Goal: Browse casually: Explore the website without a specific task or goal

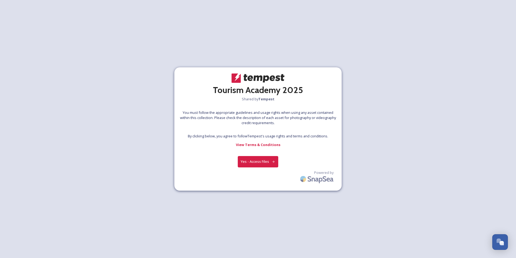
click at [260, 160] on button "Yes - Access Files" at bounding box center [258, 161] width 41 height 11
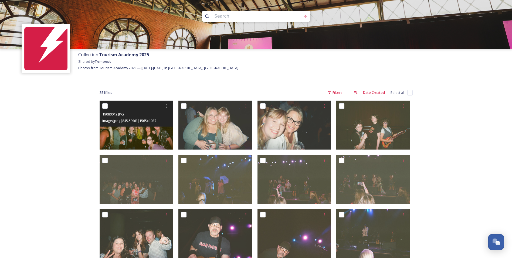
click at [127, 133] on img at bounding box center [137, 124] width 74 height 49
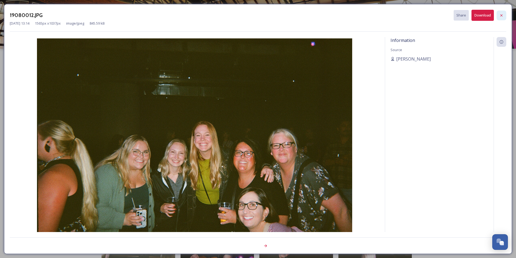
click at [501, 14] on icon at bounding box center [502, 15] width 4 height 4
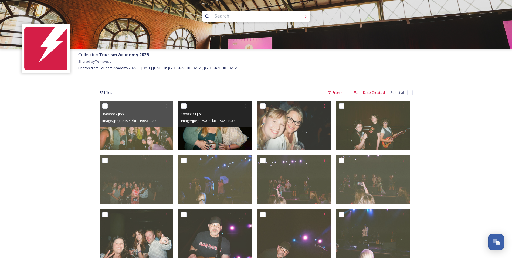
click at [212, 134] on img at bounding box center [216, 124] width 74 height 49
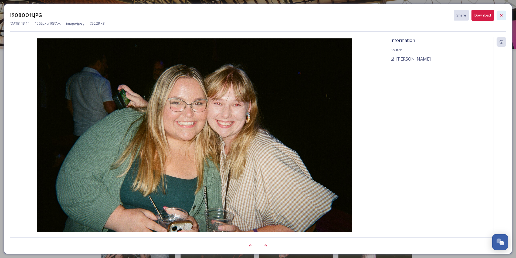
click at [501, 14] on icon at bounding box center [502, 15] width 4 height 4
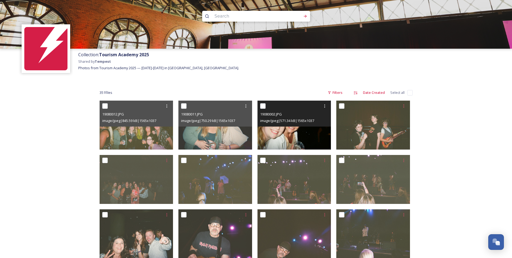
click at [280, 140] on img at bounding box center [295, 124] width 74 height 49
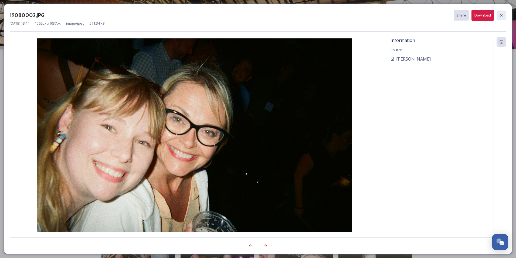
click at [502, 14] on icon at bounding box center [502, 15] width 4 height 4
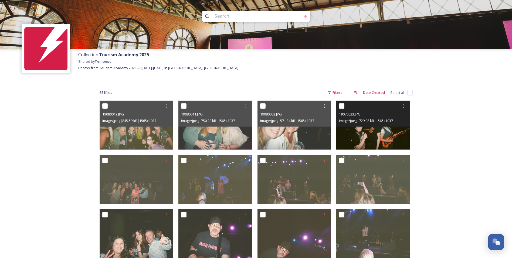
click at [373, 132] on img at bounding box center [373, 124] width 74 height 49
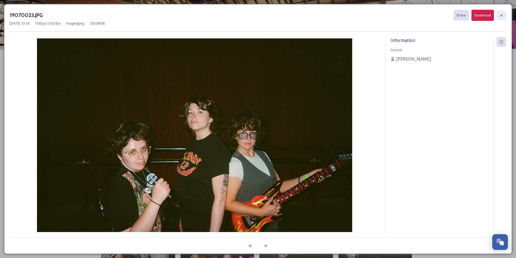
click at [503, 15] on icon at bounding box center [502, 15] width 4 height 4
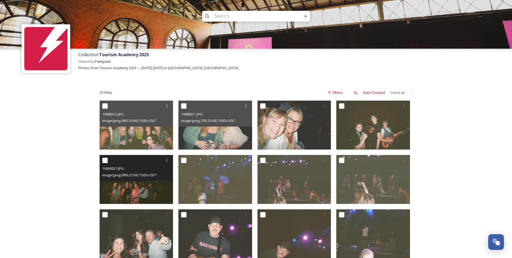
click at [127, 188] on img at bounding box center [137, 179] width 74 height 49
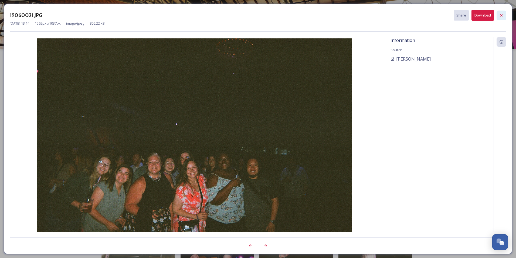
click at [503, 13] on icon at bounding box center [502, 15] width 4 height 4
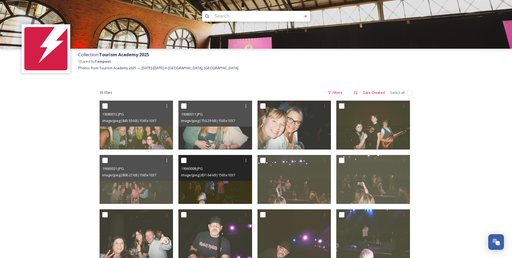
click at [224, 183] on img at bounding box center [216, 179] width 74 height 49
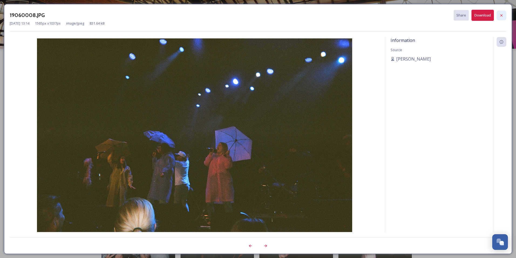
click at [502, 15] on icon at bounding box center [502, 15] width 2 height 2
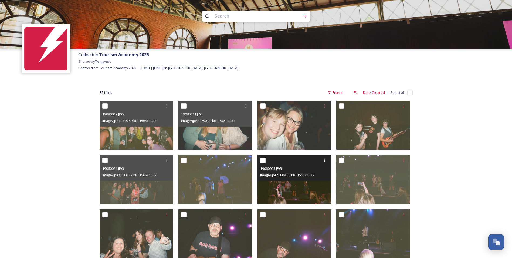
click at [306, 188] on img at bounding box center [295, 179] width 74 height 49
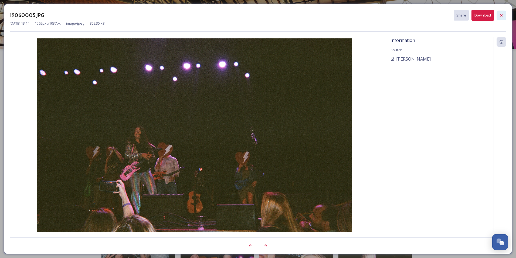
click at [502, 14] on icon at bounding box center [502, 15] width 4 height 4
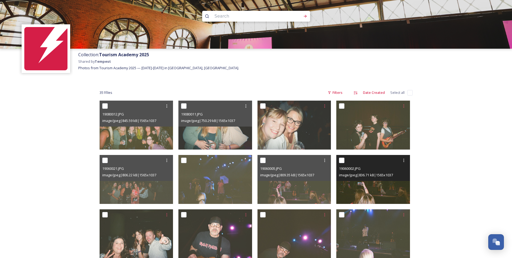
click at [379, 192] on img at bounding box center [373, 179] width 74 height 49
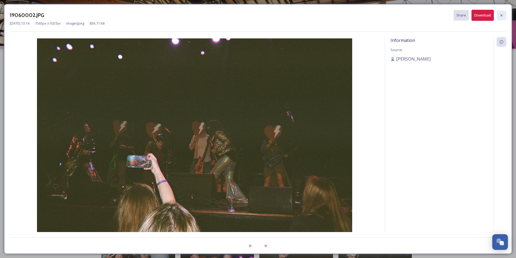
click at [501, 15] on icon at bounding box center [502, 15] width 4 height 4
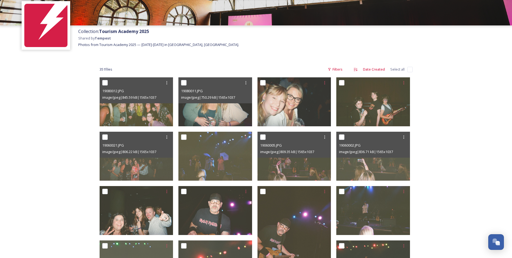
scroll to position [54, 0]
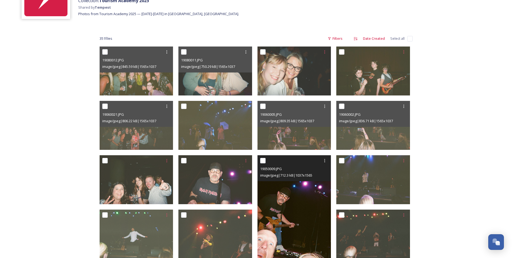
click at [276, 231] on img at bounding box center [295, 210] width 74 height 111
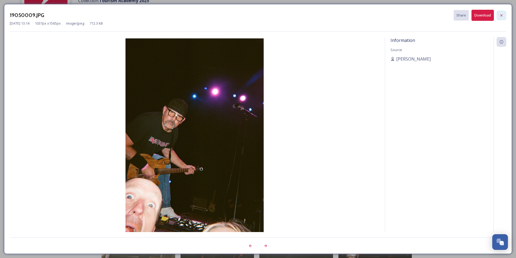
click at [504, 15] on icon at bounding box center [502, 15] width 4 height 4
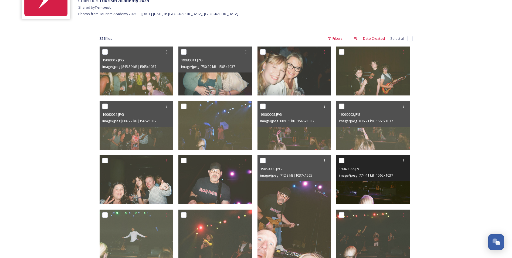
click at [372, 179] on div "19040022.JPG image/jpeg | 774.41 kB | 1565 x 1037" at bounding box center [373, 168] width 74 height 26
click at [378, 193] on img at bounding box center [373, 179] width 74 height 49
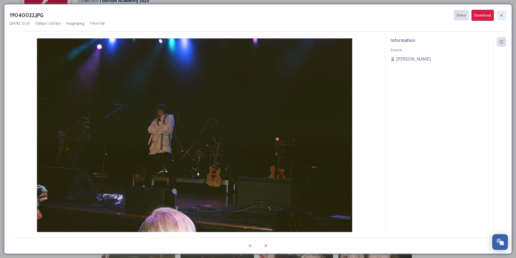
click at [504, 16] on icon at bounding box center [502, 15] width 4 height 4
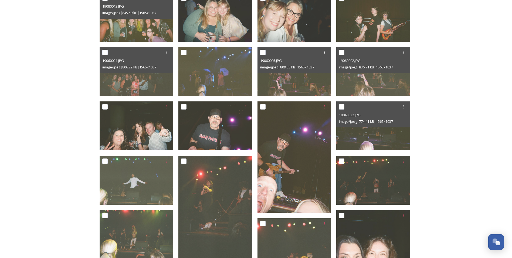
scroll to position [108, 0]
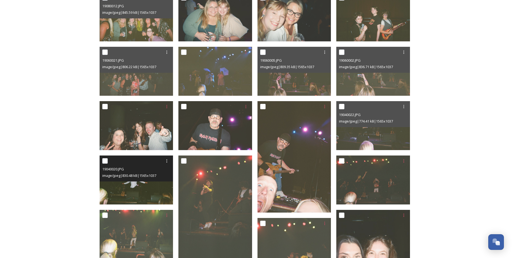
click at [134, 183] on img at bounding box center [137, 179] width 74 height 49
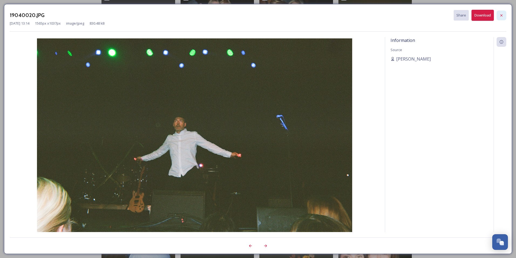
click at [503, 17] on icon at bounding box center [502, 15] width 4 height 4
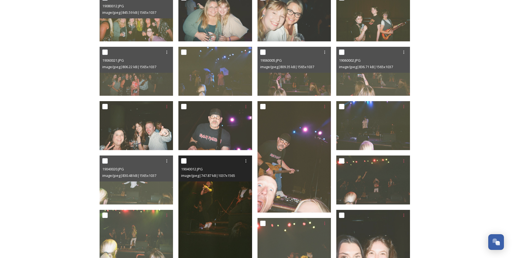
click at [210, 211] on img at bounding box center [216, 210] width 74 height 111
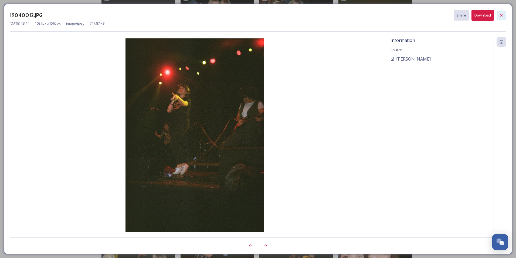
click at [502, 17] on icon at bounding box center [502, 15] width 4 height 4
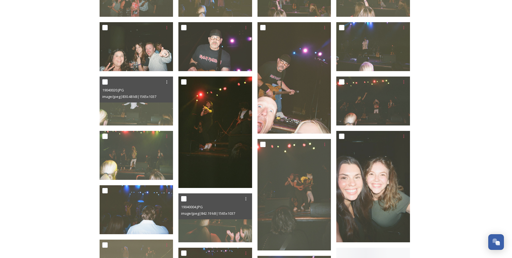
scroll to position [189, 0]
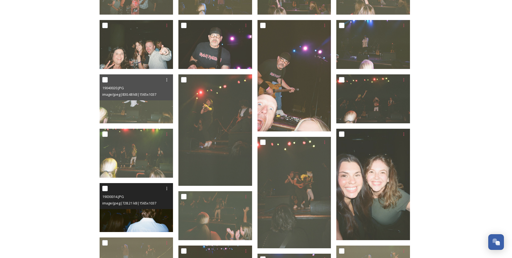
click at [141, 218] on img at bounding box center [137, 207] width 74 height 49
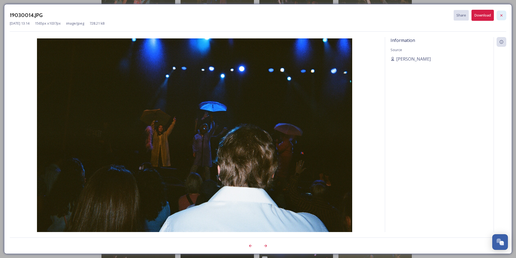
click at [500, 15] on icon at bounding box center [502, 15] width 4 height 4
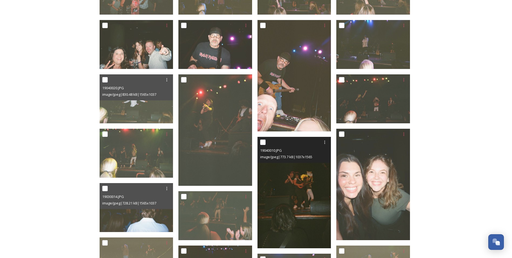
click at [283, 199] on img at bounding box center [295, 192] width 74 height 111
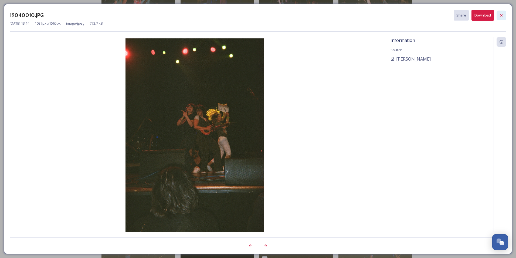
click at [501, 16] on icon at bounding box center [502, 15] width 2 height 2
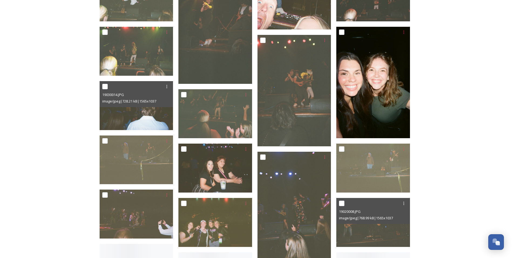
scroll to position [297, 0]
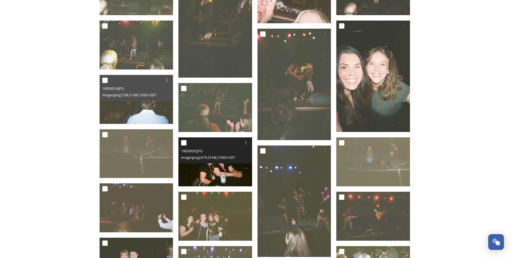
click at [204, 173] on img at bounding box center [216, 161] width 74 height 49
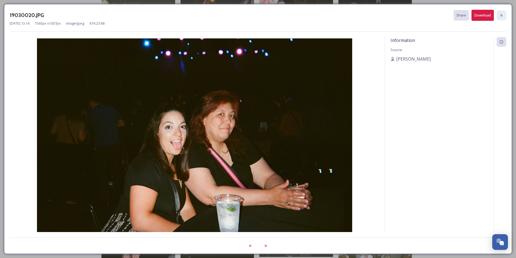
click at [503, 15] on icon at bounding box center [502, 15] width 4 height 4
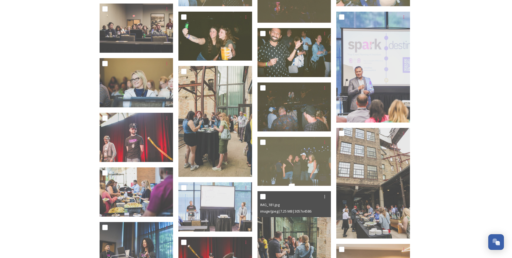
scroll to position [621, 0]
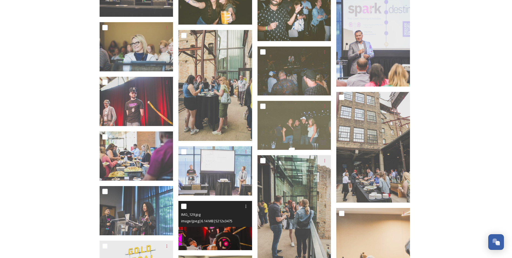
click at [208, 233] on img at bounding box center [216, 225] width 74 height 49
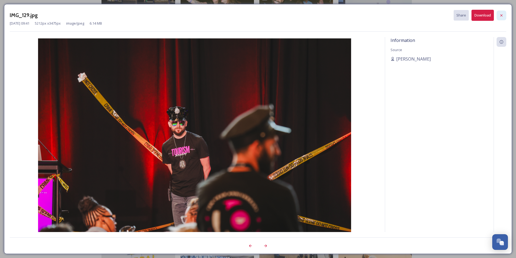
click at [503, 16] on icon at bounding box center [502, 15] width 4 height 4
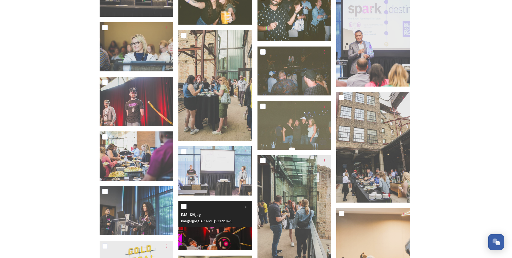
click at [207, 237] on img at bounding box center [216, 225] width 74 height 49
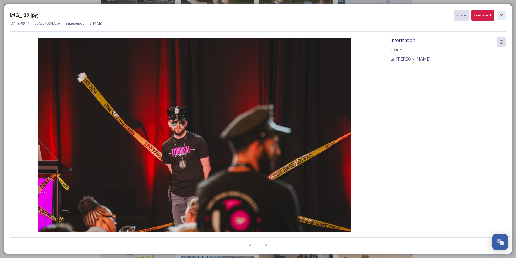
click at [502, 16] on icon at bounding box center [502, 15] width 4 height 4
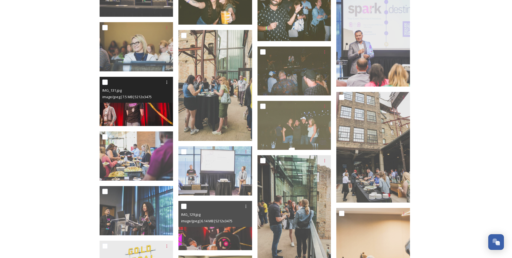
click at [126, 105] on img at bounding box center [137, 101] width 74 height 49
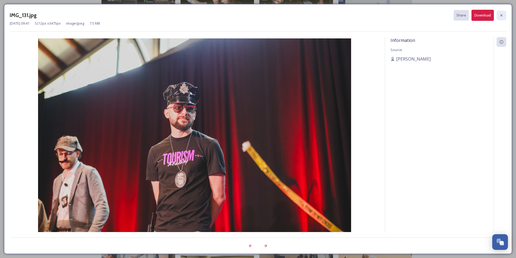
click at [503, 16] on icon at bounding box center [502, 15] width 4 height 4
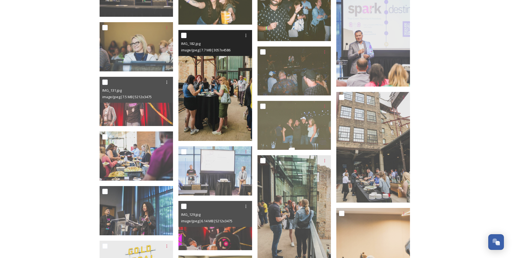
click at [210, 115] on img at bounding box center [216, 85] width 74 height 111
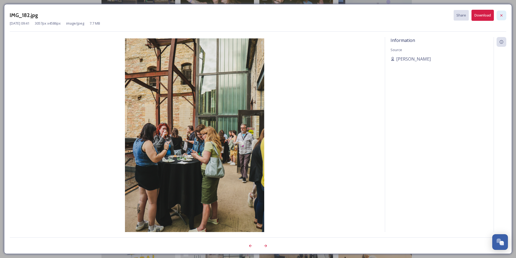
click at [503, 16] on icon at bounding box center [502, 15] width 4 height 4
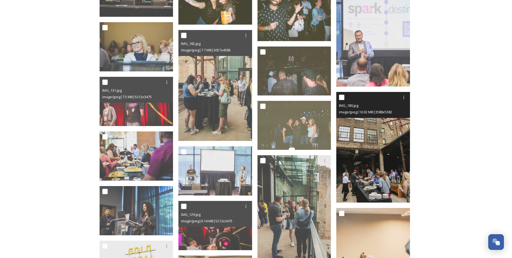
click at [370, 170] on img at bounding box center [373, 147] width 74 height 111
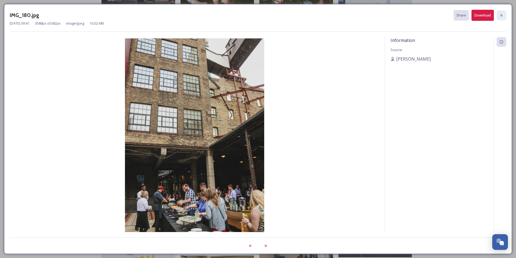
click at [503, 15] on icon at bounding box center [502, 15] width 4 height 4
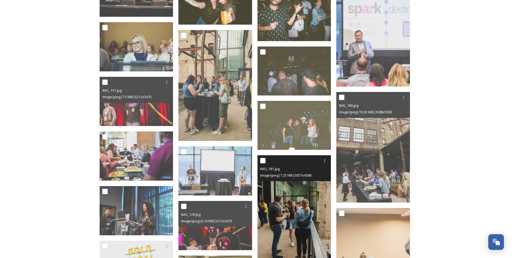
click at [292, 229] on img at bounding box center [295, 210] width 74 height 111
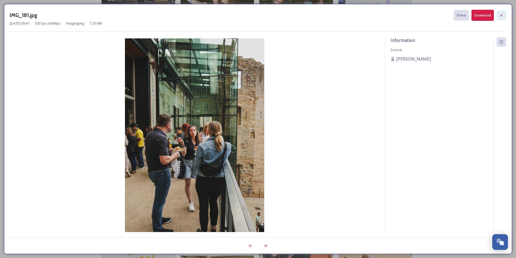
click at [503, 17] on icon at bounding box center [502, 15] width 4 height 4
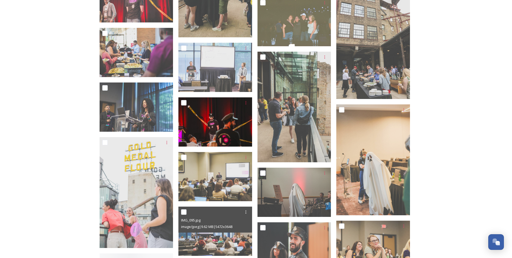
scroll to position [729, 0]
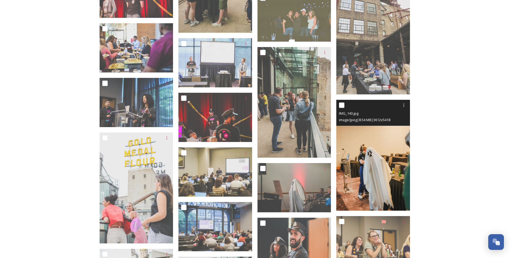
click at [381, 170] on img at bounding box center [373, 155] width 74 height 111
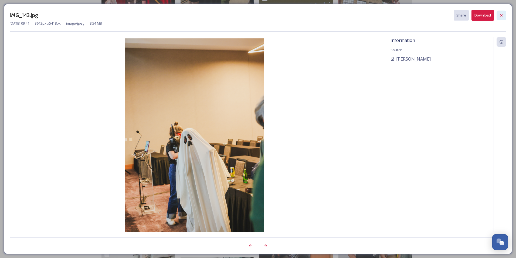
click at [500, 16] on icon at bounding box center [502, 15] width 4 height 4
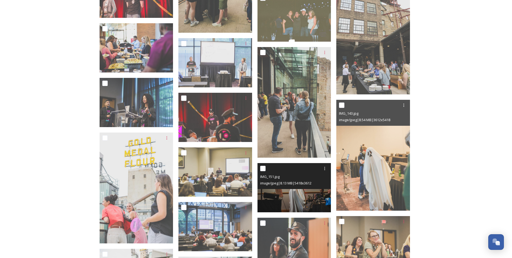
click at [295, 198] on img at bounding box center [295, 187] width 74 height 49
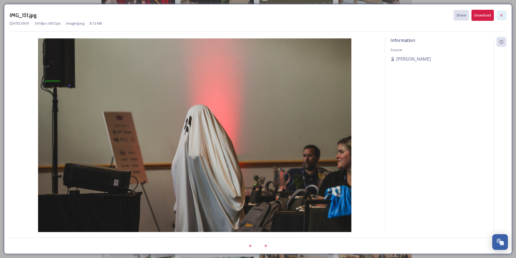
click at [503, 16] on icon at bounding box center [502, 15] width 4 height 4
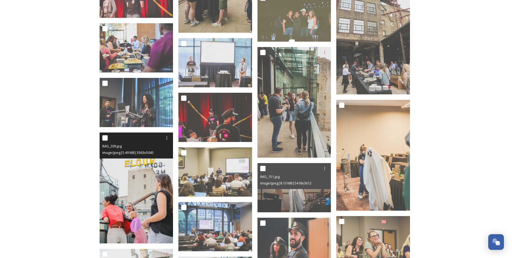
click at [140, 210] on img at bounding box center [137, 187] width 74 height 111
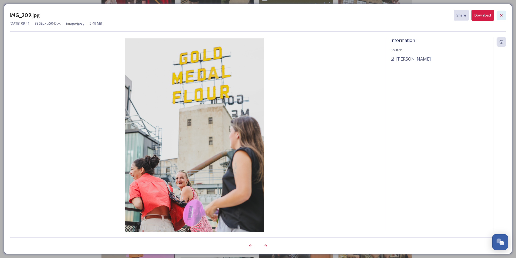
click at [504, 14] on icon at bounding box center [502, 15] width 4 height 4
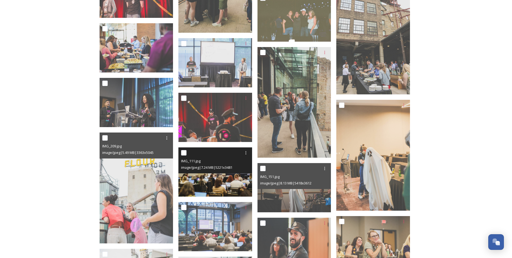
click at [215, 180] on img at bounding box center [216, 171] width 74 height 49
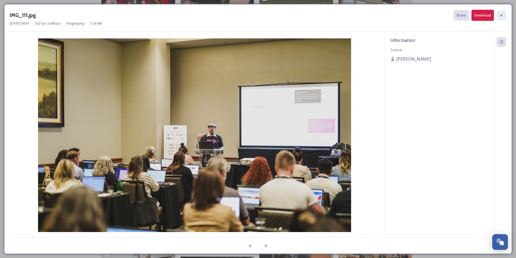
click at [504, 13] on div at bounding box center [502, 16] width 10 height 10
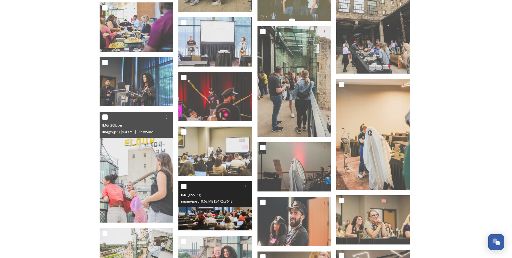
scroll to position [783, 0]
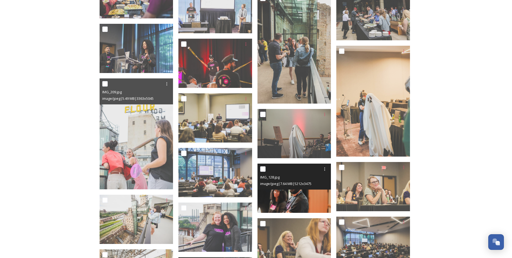
click at [293, 202] on img at bounding box center [295, 187] width 74 height 49
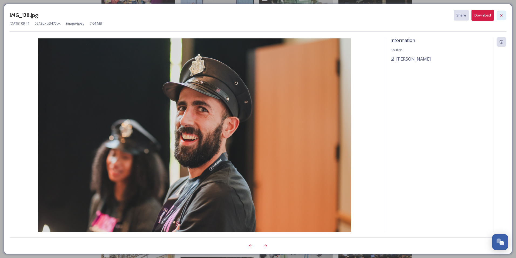
click at [501, 15] on icon at bounding box center [502, 15] width 4 height 4
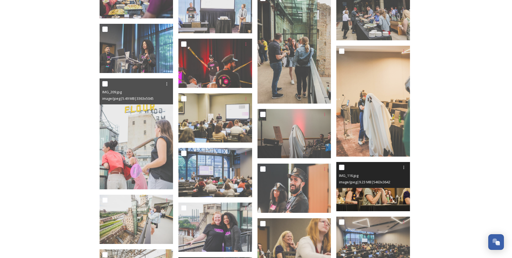
click at [381, 196] on img at bounding box center [373, 186] width 74 height 49
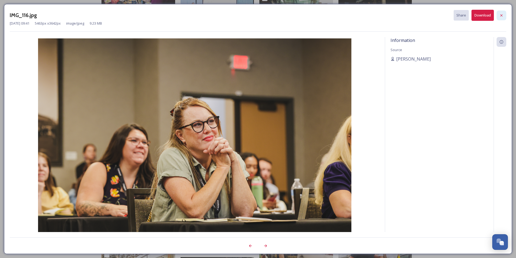
click at [503, 14] on icon at bounding box center [502, 15] width 4 height 4
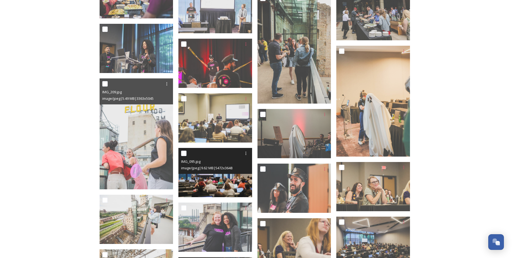
click at [221, 180] on img at bounding box center [216, 172] width 74 height 49
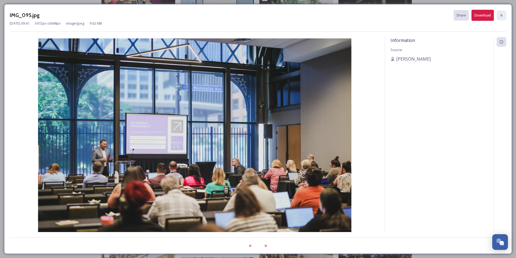
click at [503, 16] on icon at bounding box center [502, 15] width 4 height 4
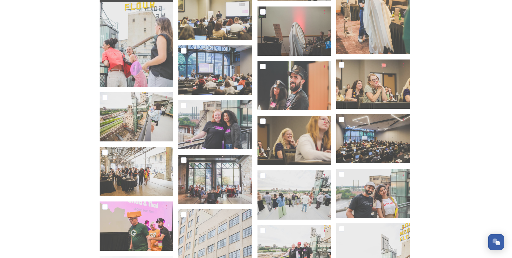
scroll to position [891, 0]
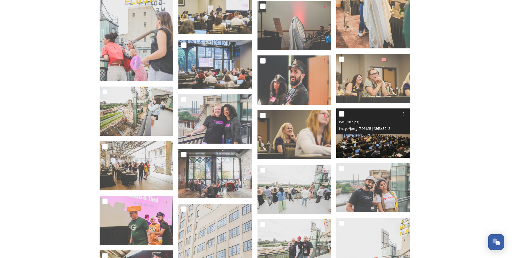
click at [384, 147] on img at bounding box center [373, 132] width 74 height 49
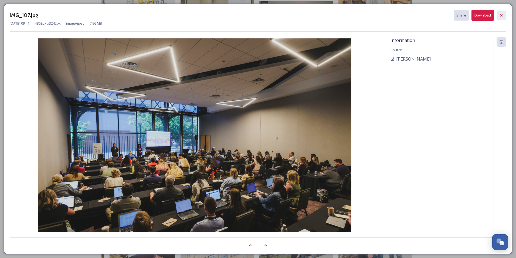
click at [503, 15] on icon at bounding box center [502, 15] width 4 height 4
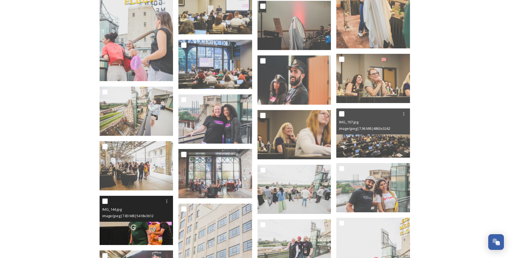
click at [133, 233] on img at bounding box center [137, 220] width 74 height 49
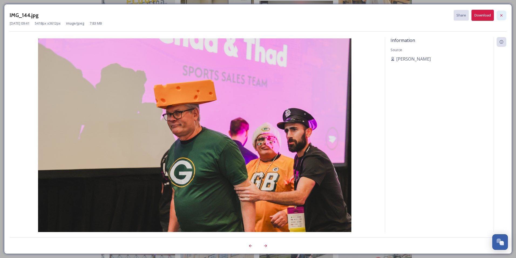
click at [504, 14] on icon at bounding box center [502, 15] width 4 height 4
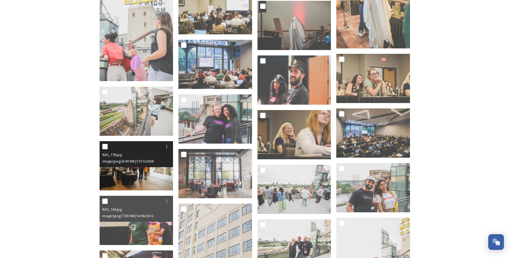
click at [126, 174] on img at bounding box center [137, 165] width 74 height 49
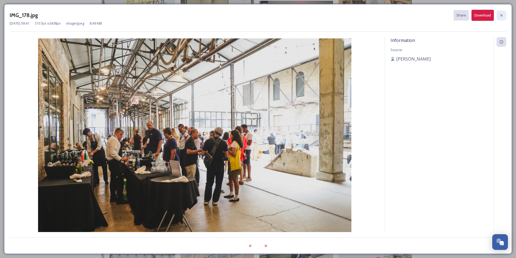
click at [502, 16] on icon at bounding box center [502, 15] width 4 height 4
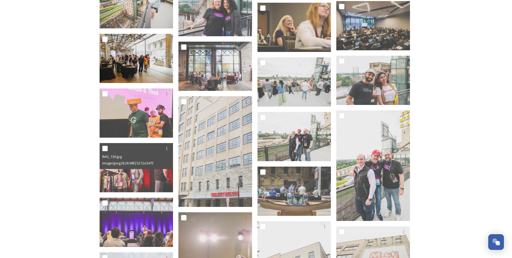
scroll to position [999, 0]
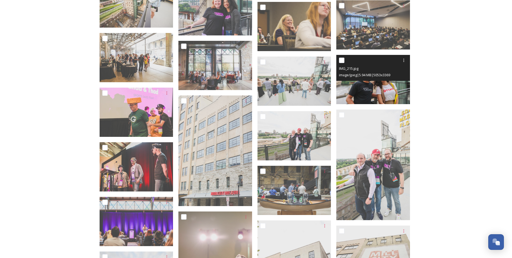
click at [351, 102] on img at bounding box center [373, 79] width 74 height 49
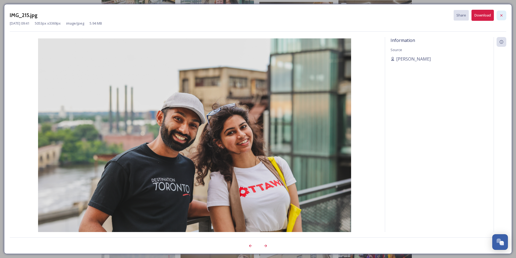
click at [504, 16] on div at bounding box center [502, 16] width 10 height 10
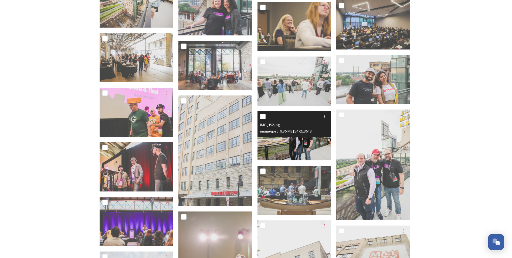
click at [306, 141] on img at bounding box center [295, 135] width 74 height 49
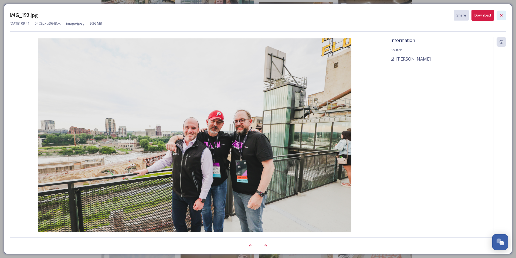
click at [501, 15] on icon at bounding box center [502, 15] width 4 height 4
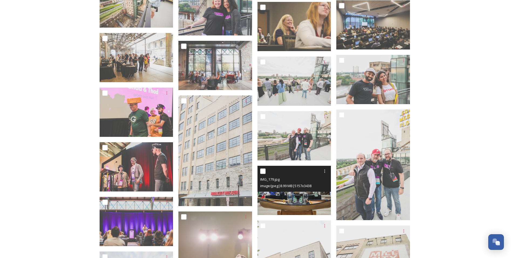
click at [279, 200] on img at bounding box center [295, 190] width 74 height 49
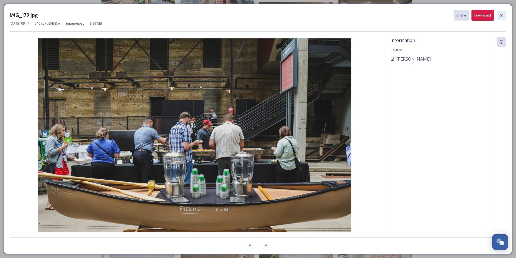
click at [504, 14] on div at bounding box center [502, 16] width 10 height 10
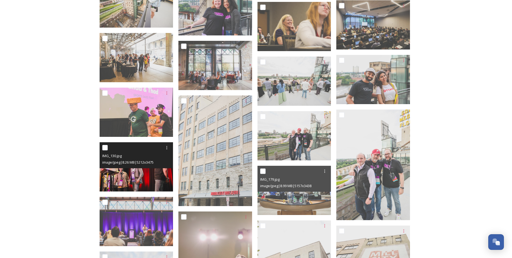
click at [148, 173] on img at bounding box center [137, 166] width 74 height 49
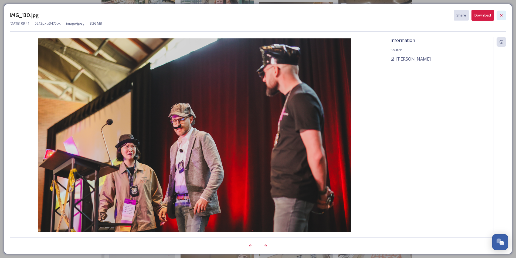
click at [503, 14] on icon at bounding box center [502, 15] width 4 height 4
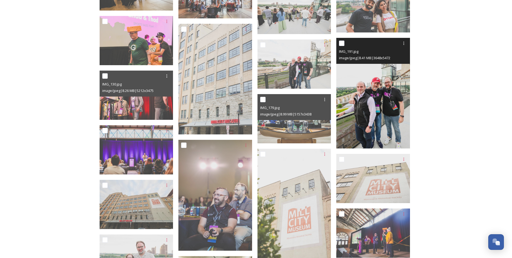
scroll to position [1107, 0]
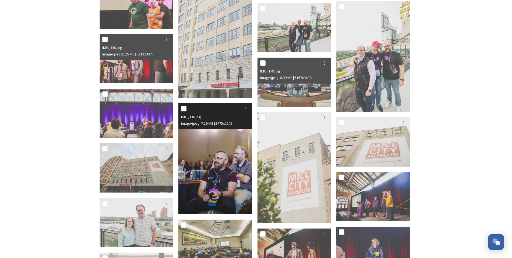
click at [224, 177] on img at bounding box center [216, 158] width 74 height 111
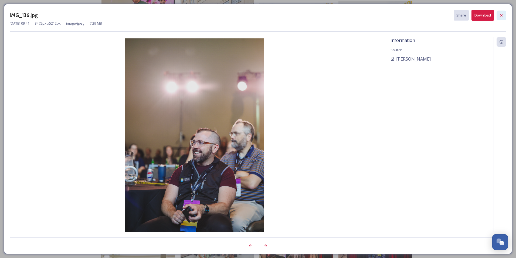
click at [503, 15] on icon at bounding box center [502, 15] width 2 height 2
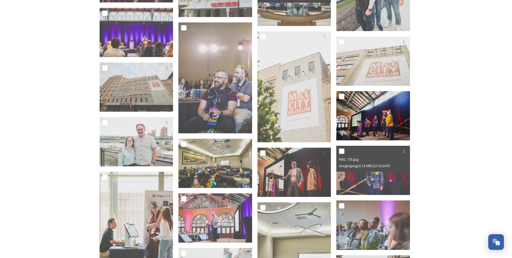
scroll to position [1188, 0]
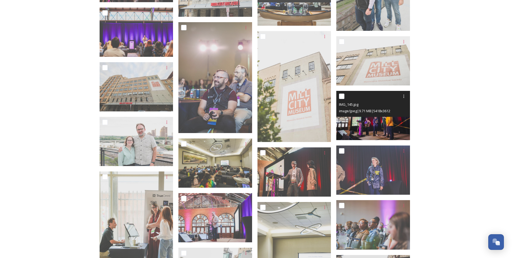
click at [382, 128] on img at bounding box center [373, 115] width 74 height 49
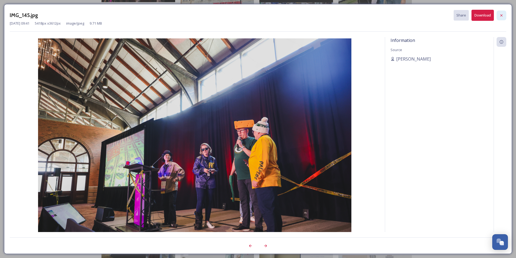
click at [499, 16] on div at bounding box center [502, 16] width 10 height 10
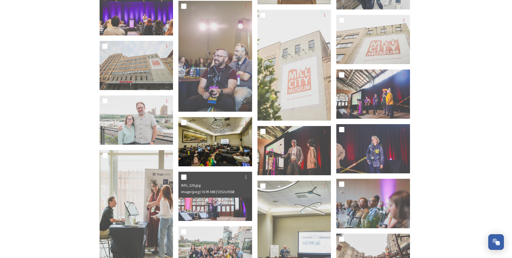
scroll to position [1242, 0]
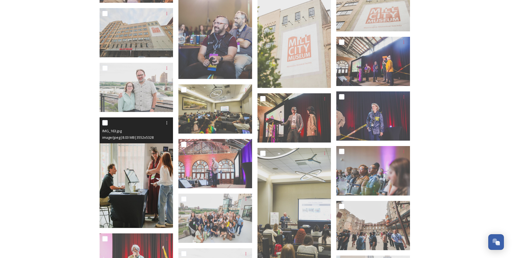
click at [151, 184] on img at bounding box center [137, 172] width 74 height 111
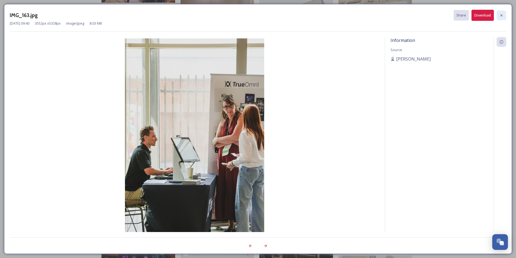
click at [501, 16] on icon at bounding box center [502, 15] width 4 height 4
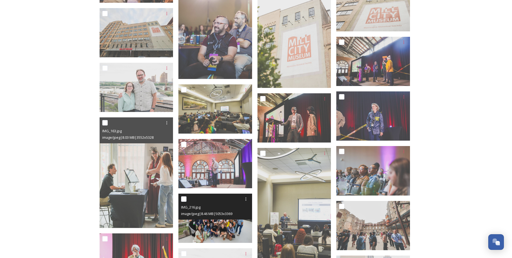
click at [214, 229] on img at bounding box center [216, 217] width 74 height 49
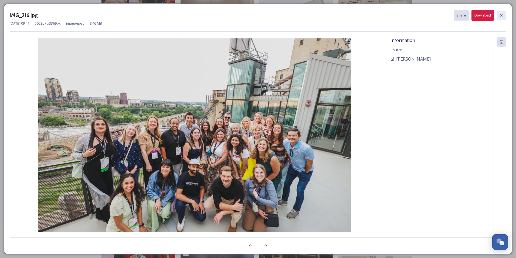
click at [503, 16] on icon at bounding box center [502, 15] width 4 height 4
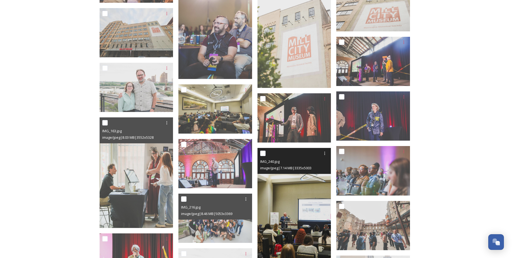
click at [283, 228] on img at bounding box center [295, 203] width 74 height 111
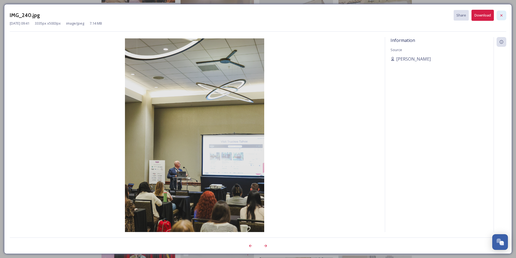
click at [503, 16] on icon at bounding box center [502, 15] width 4 height 4
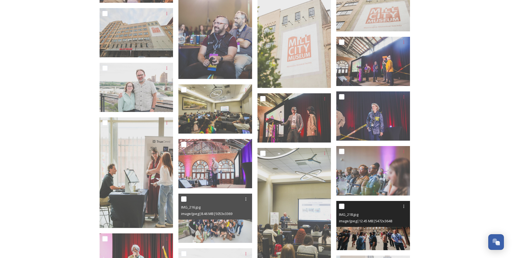
click at [356, 232] on img at bounding box center [373, 224] width 74 height 49
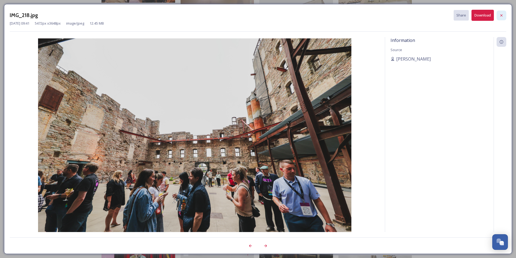
click at [503, 17] on icon at bounding box center [502, 15] width 4 height 4
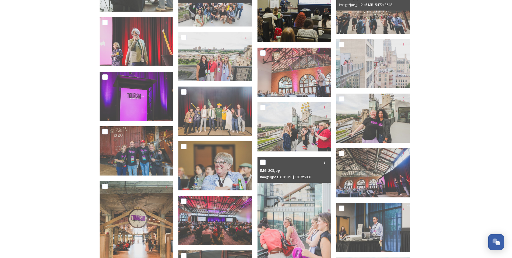
scroll to position [1485, 0]
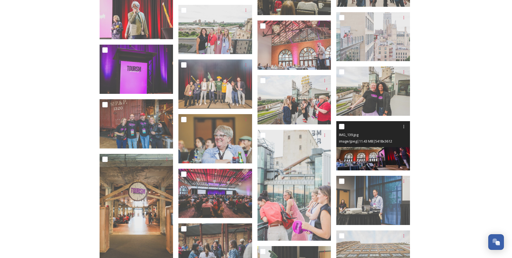
click at [382, 157] on img at bounding box center [373, 145] width 74 height 49
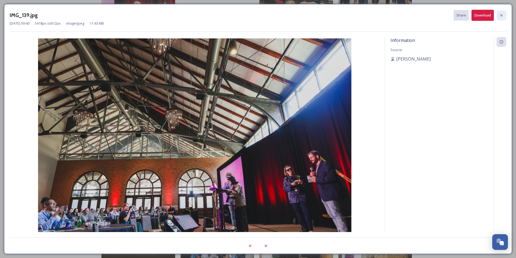
click at [503, 15] on icon at bounding box center [502, 15] width 4 height 4
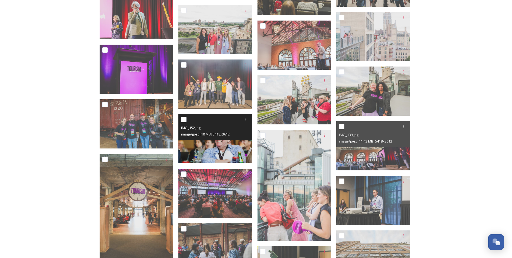
click at [224, 148] on img at bounding box center [216, 138] width 74 height 49
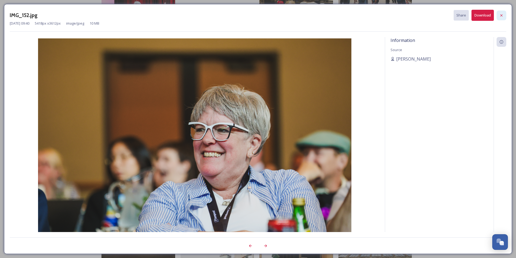
click at [501, 14] on icon at bounding box center [502, 15] width 4 height 4
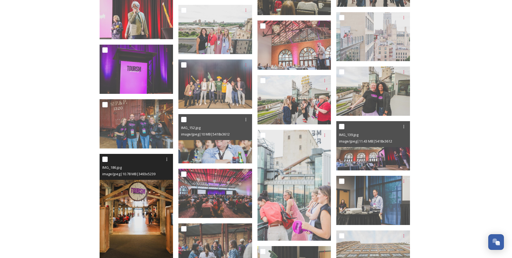
click at [139, 222] on img at bounding box center [137, 209] width 74 height 111
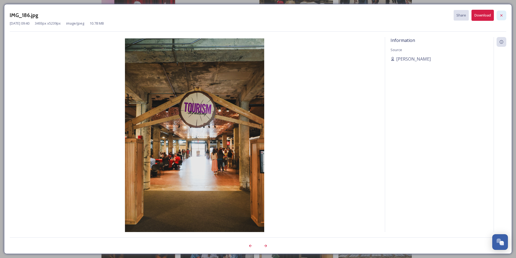
click at [503, 15] on icon at bounding box center [502, 15] width 4 height 4
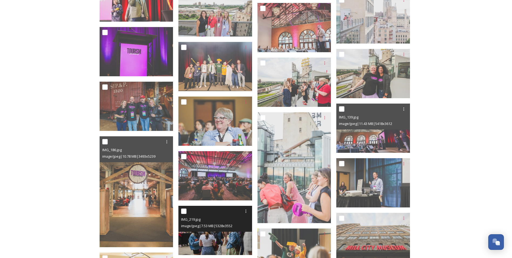
scroll to position [1512, 0]
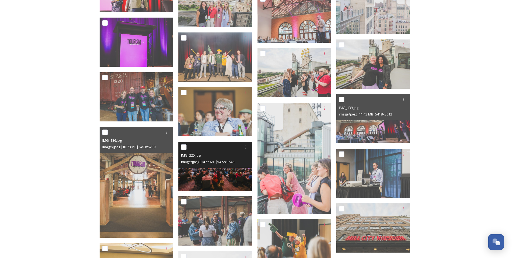
click at [209, 176] on img at bounding box center [216, 166] width 74 height 49
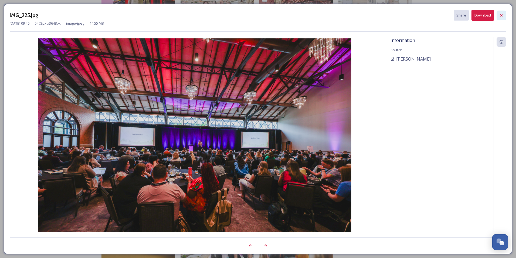
click at [502, 14] on icon at bounding box center [502, 15] width 4 height 4
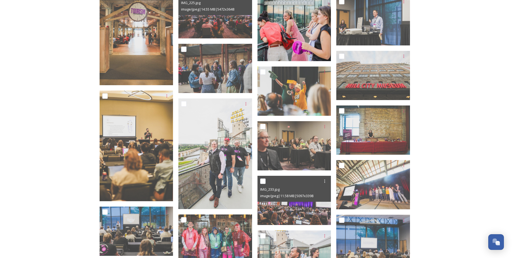
scroll to position [1674, 0]
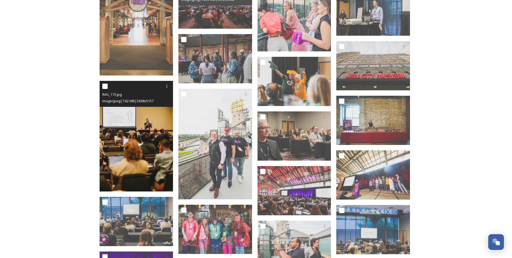
click at [149, 160] on img at bounding box center [137, 136] width 74 height 111
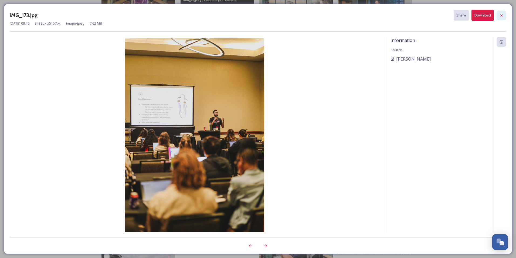
click at [502, 15] on icon at bounding box center [502, 15] width 2 height 2
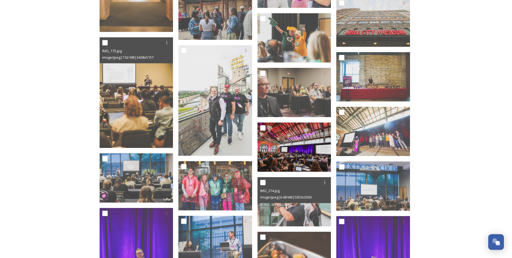
scroll to position [1728, 0]
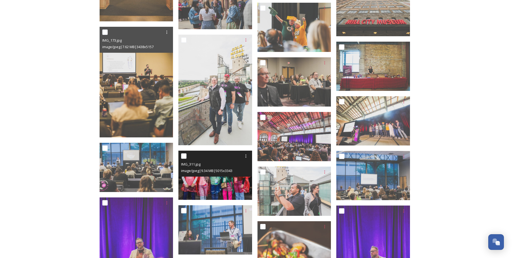
click at [213, 188] on img at bounding box center [216, 174] width 74 height 49
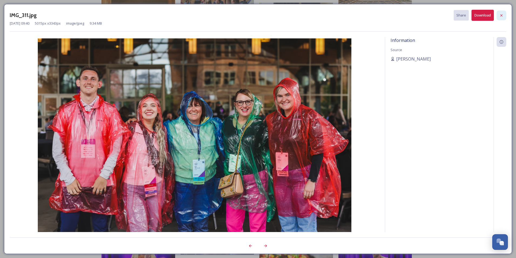
click at [503, 15] on icon at bounding box center [502, 15] width 4 height 4
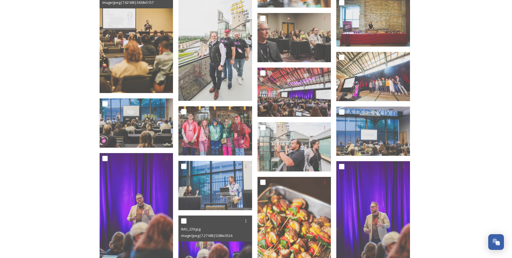
scroll to position [1782, 0]
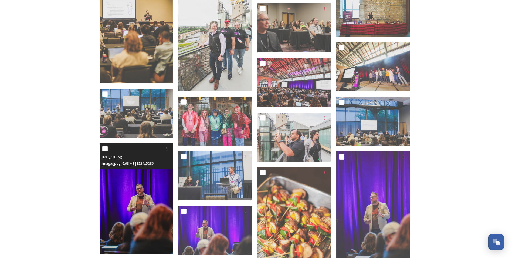
click at [151, 180] on img at bounding box center [137, 198] width 74 height 111
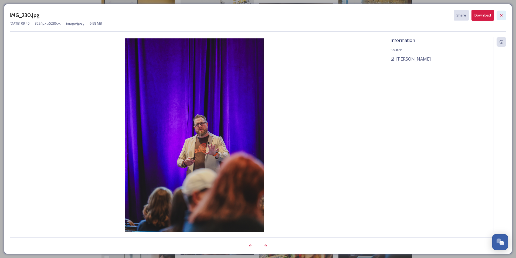
click at [501, 16] on icon at bounding box center [502, 15] width 4 height 4
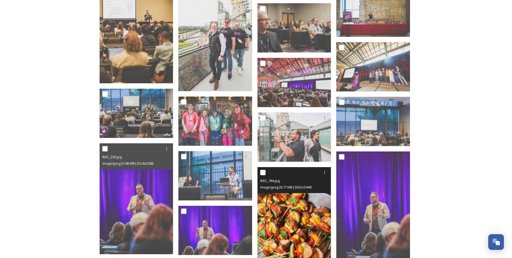
click at [284, 236] on img at bounding box center [295, 222] width 74 height 111
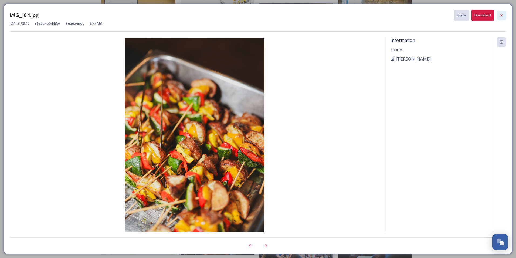
click at [501, 16] on icon at bounding box center [502, 15] width 2 height 2
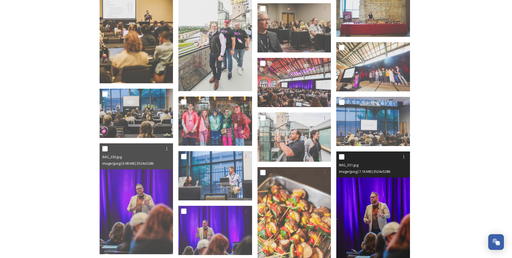
click at [372, 206] on img at bounding box center [373, 206] width 74 height 111
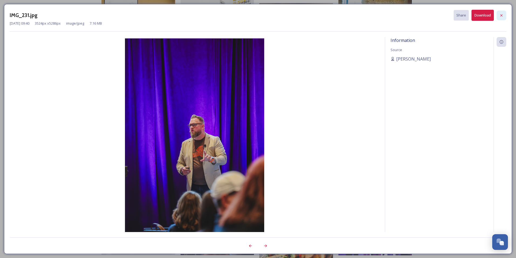
click at [501, 14] on icon at bounding box center [502, 15] width 4 height 4
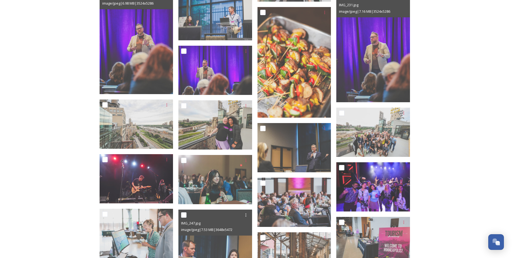
scroll to position [1944, 0]
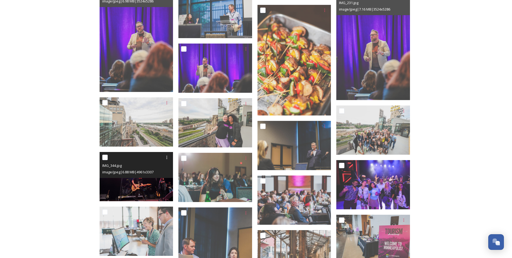
click at [139, 184] on img at bounding box center [137, 176] width 74 height 49
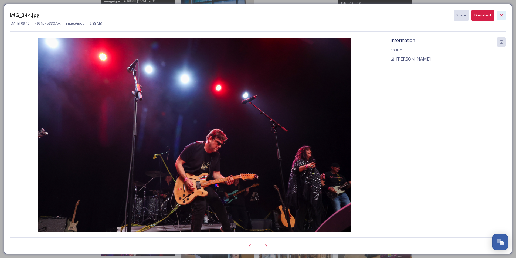
click at [503, 16] on icon at bounding box center [502, 15] width 4 height 4
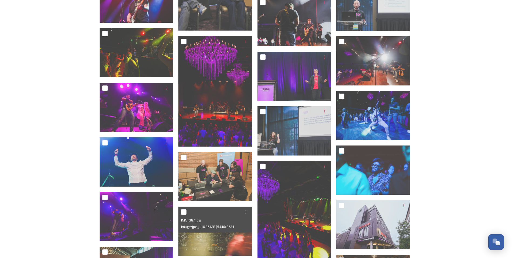
scroll to position [2268, 0]
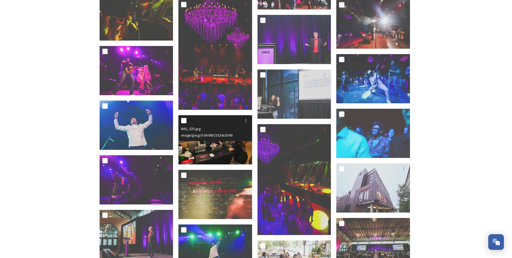
click at [220, 152] on img at bounding box center [216, 139] width 74 height 49
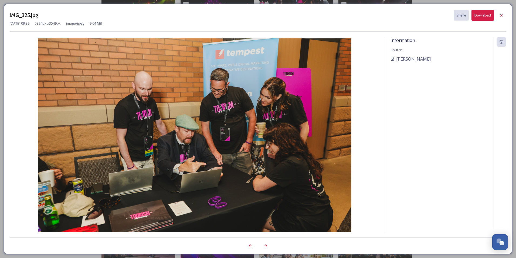
click at [500, 17] on icon at bounding box center [502, 15] width 4 height 4
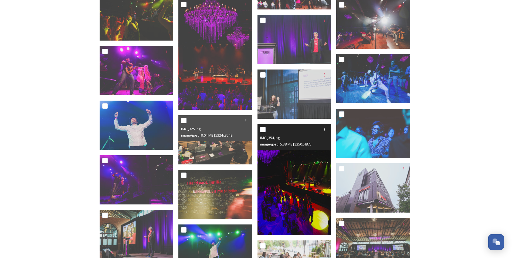
click at [294, 197] on img at bounding box center [295, 179] width 74 height 111
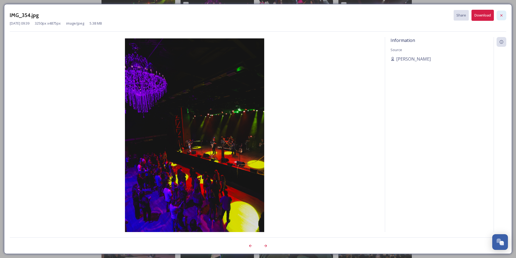
click at [503, 12] on div at bounding box center [502, 16] width 10 height 10
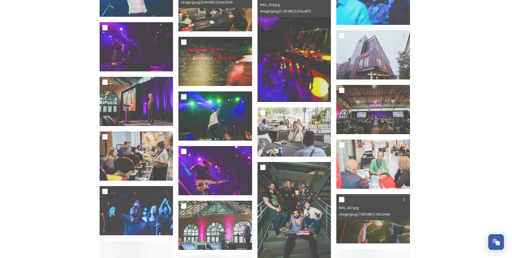
scroll to position [2403, 0]
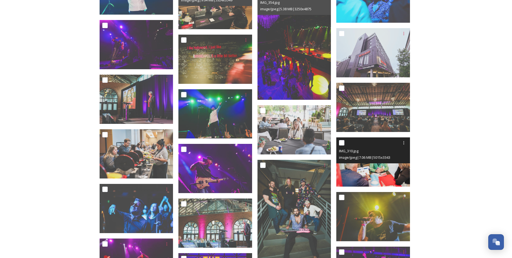
click at [382, 162] on div "IMG_310.jpg image/jpeg | 7.06 MB | 5015 x 3343" at bounding box center [373, 150] width 74 height 26
click at [375, 172] on img at bounding box center [373, 161] width 74 height 49
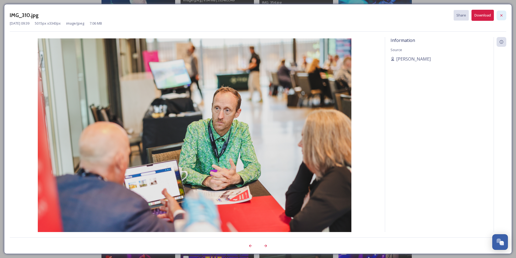
click at [500, 16] on icon at bounding box center [502, 15] width 4 height 4
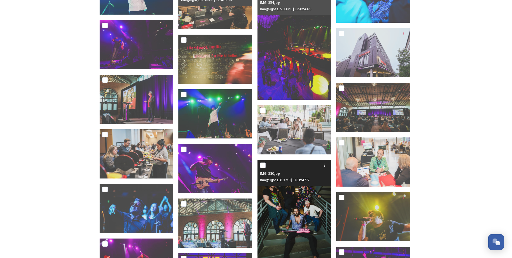
click at [286, 217] on img at bounding box center [295, 215] width 74 height 111
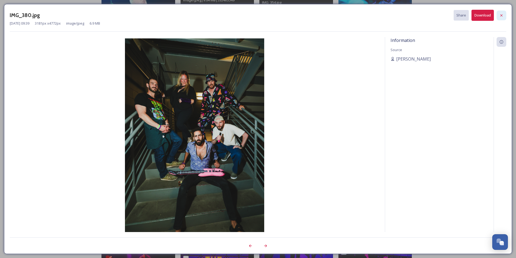
click at [502, 13] on icon at bounding box center [502, 15] width 4 height 4
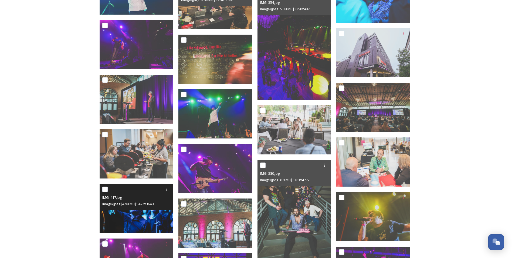
click at [146, 224] on img at bounding box center [137, 208] width 74 height 49
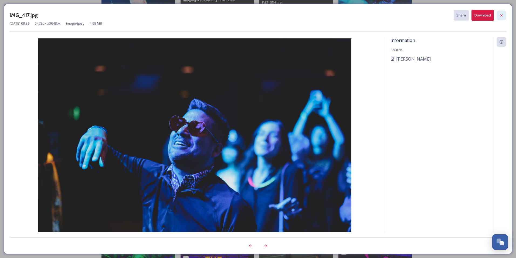
click at [504, 17] on div at bounding box center [502, 16] width 10 height 10
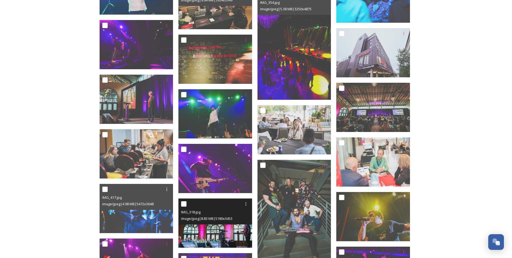
click at [201, 233] on img at bounding box center [216, 222] width 74 height 49
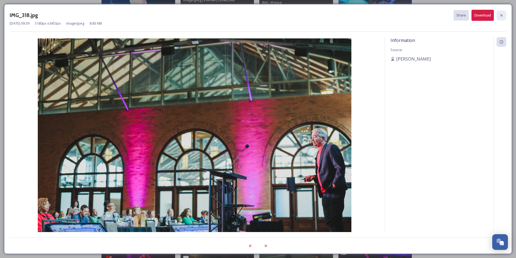
click at [504, 17] on icon at bounding box center [502, 15] width 4 height 4
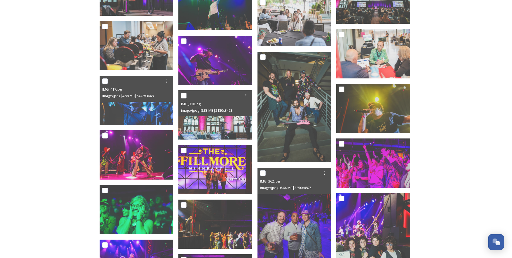
scroll to position [2538, 0]
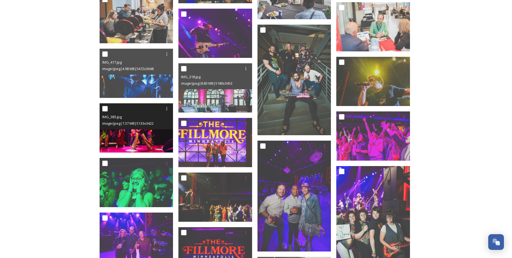
click at [136, 142] on img at bounding box center [137, 127] width 74 height 49
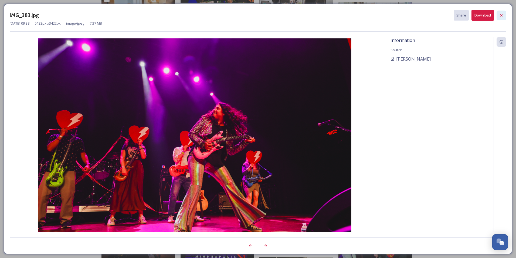
click at [502, 14] on icon at bounding box center [502, 15] width 4 height 4
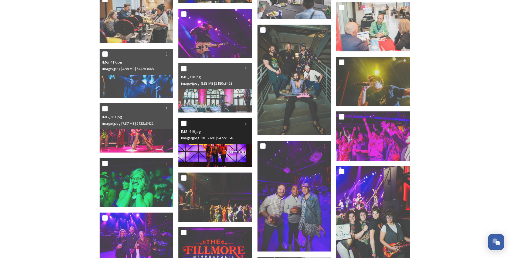
click at [187, 154] on img at bounding box center [216, 142] width 74 height 49
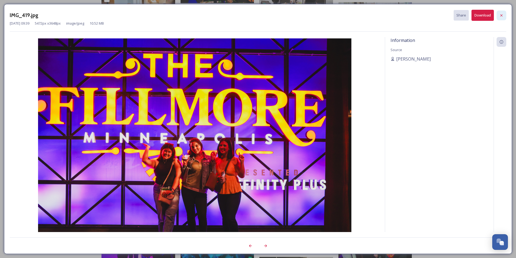
click at [503, 14] on icon at bounding box center [502, 15] width 4 height 4
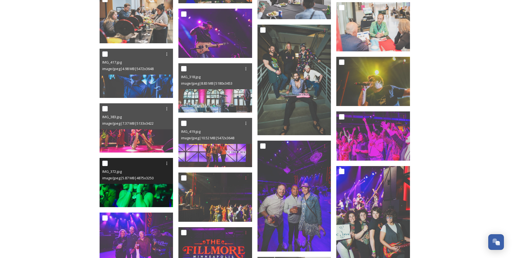
click at [111, 193] on img at bounding box center [137, 182] width 74 height 49
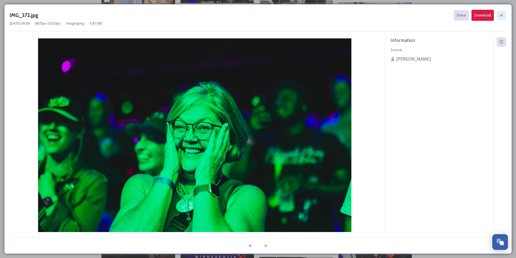
click at [504, 15] on icon at bounding box center [502, 15] width 4 height 4
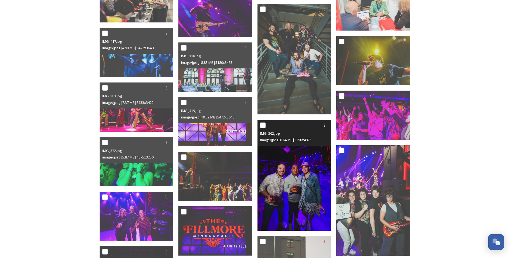
scroll to position [2565, 0]
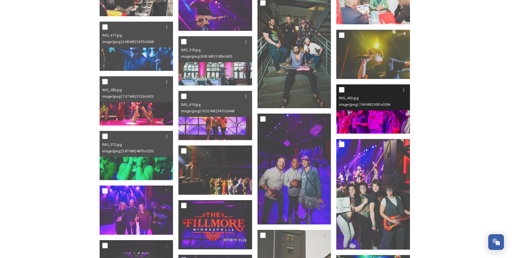
click at [373, 116] on img at bounding box center [373, 108] width 74 height 49
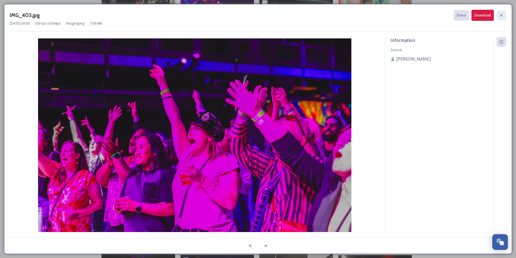
click at [502, 18] on div at bounding box center [502, 16] width 10 height 10
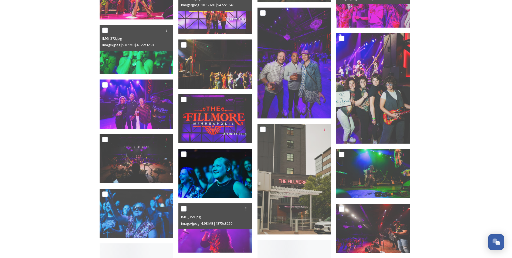
scroll to position [2673, 0]
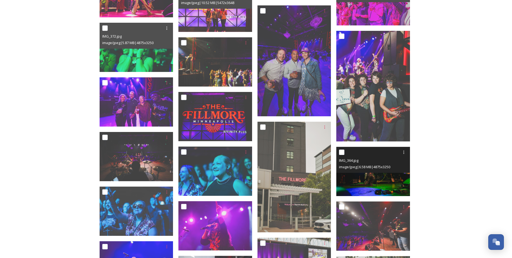
click at [369, 181] on img at bounding box center [373, 171] width 74 height 49
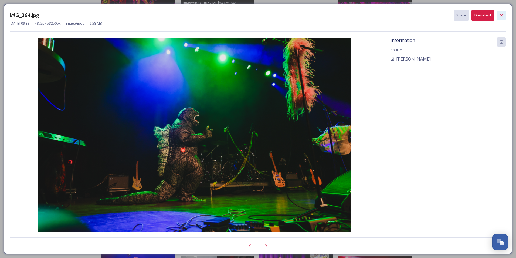
click at [504, 17] on icon at bounding box center [502, 15] width 4 height 4
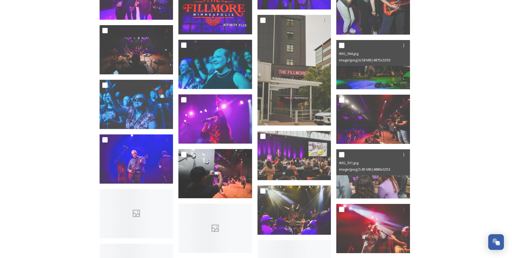
scroll to position [2782, 0]
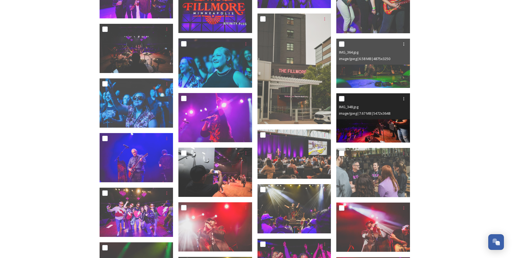
click at [372, 127] on img at bounding box center [373, 117] width 74 height 49
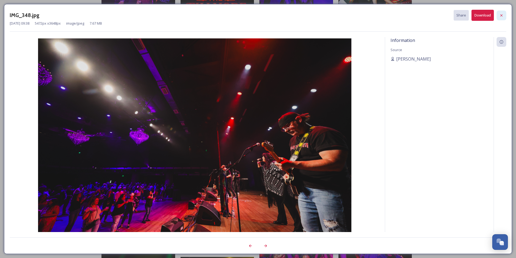
click at [501, 15] on icon at bounding box center [502, 15] width 4 height 4
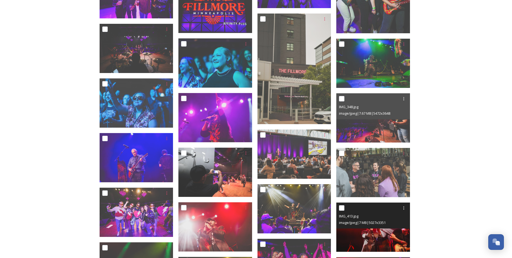
click at [380, 238] on img at bounding box center [373, 226] width 74 height 49
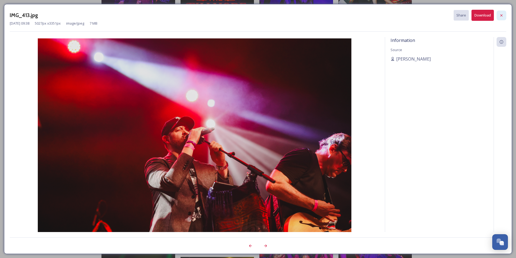
click at [500, 17] on icon at bounding box center [502, 15] width 4 height 4
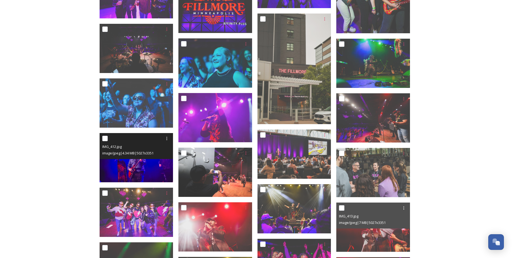
click at [139, 167] on img at bounding box center [137, 157] width 74 height 49
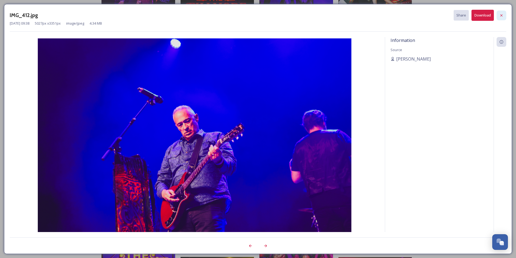
click at [501, 18] on div at bounding box center [502, 16] width 10 height 10
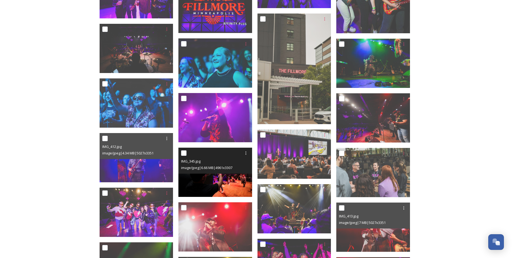
click at [225, 184] on img at bounding box center [216, 171] width 74 height 49
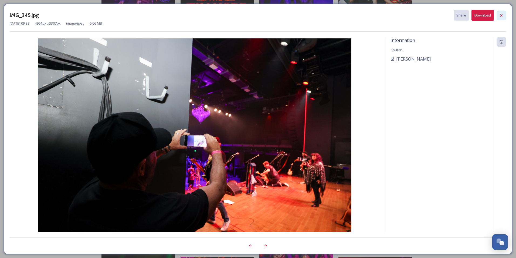
click at [500, 14] on icon at bounding box center [502, 15] width 4 height 4
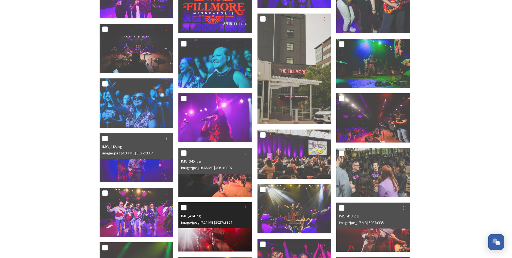
click at [211, 226] on div "IMG_414.jpg image/jpeg | 7.21 MB | 5027 x 3351" at bounding box center [216, 215] width 74 height 26
click at [211, 237] on img at bounding box center [216, 226] width 74 height 49
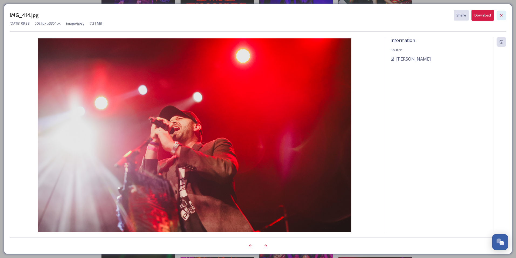
click at [503, 16] on icon at bounding box center [502, 15] width 4 height 4
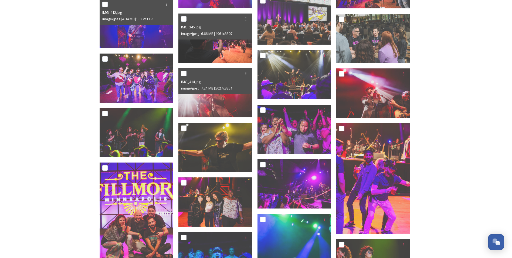
scroll to position [2917, 0]
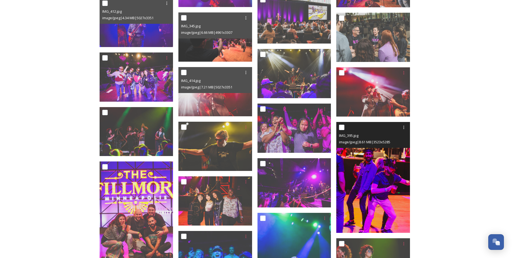
click at [369, 194] on img at bounding box center [373, 177] width 74 height 111
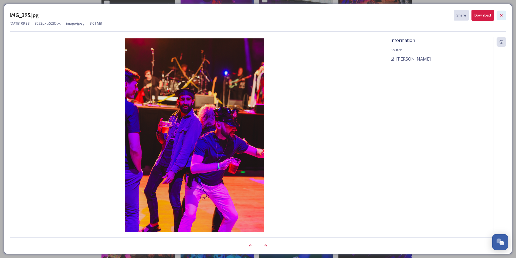
click at [502, 17] on icon at bounding box center [502, 15] width 4 height 4
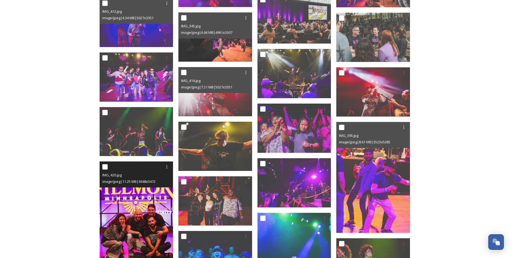
click at [136, 234] on img at bounding box center [137, 216] width 74 height 111
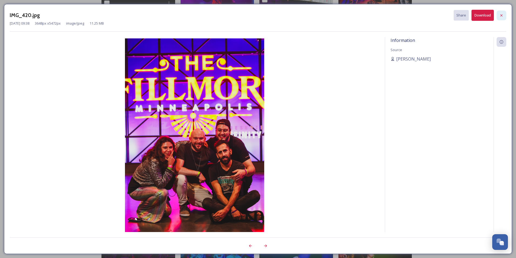
click at [503, 16] on icon at bounding box center [502, 15] width 4 height 4
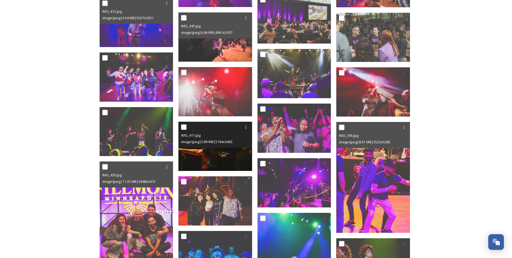
click at [233, 158] on img at bounding box center [216, 146] width 74 height 49
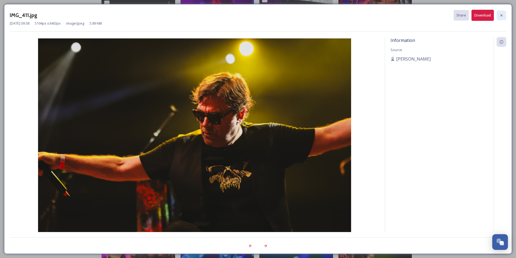
click at [505, 17] on div at bounding box center [502, 16] width 10 height 10
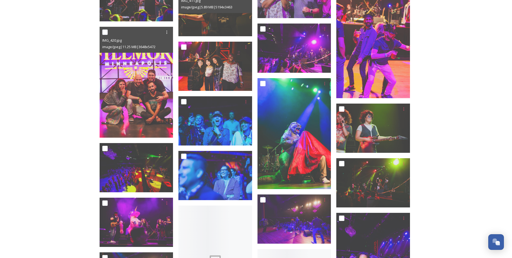
scroll to position [3052, 0]
